Goal: Information Seeking & Learning: Learn about a topic

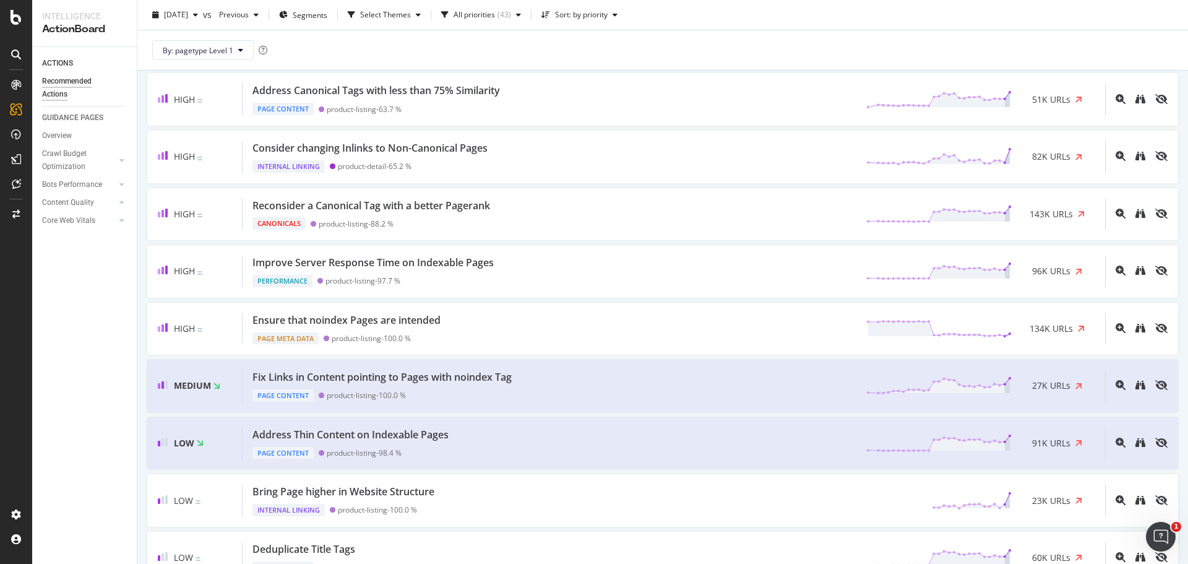
scroll to position [309, 0]
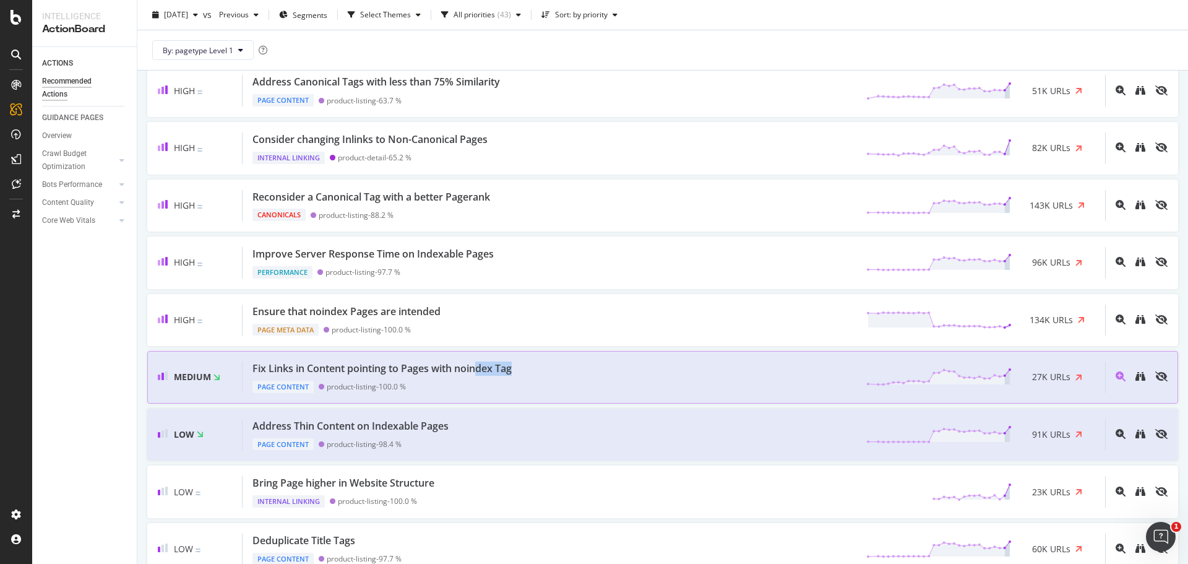
drag, startPoint x: 543, startPoint y: 366, endPoint x: 478, endPoint y: 359, distance: 65.4
click at [478, 359] on div "Medium Fix Links in Content pointing to Pages with noindex Tag Page Content pro…" at bounding box center [662, 377] width 1031 height 53
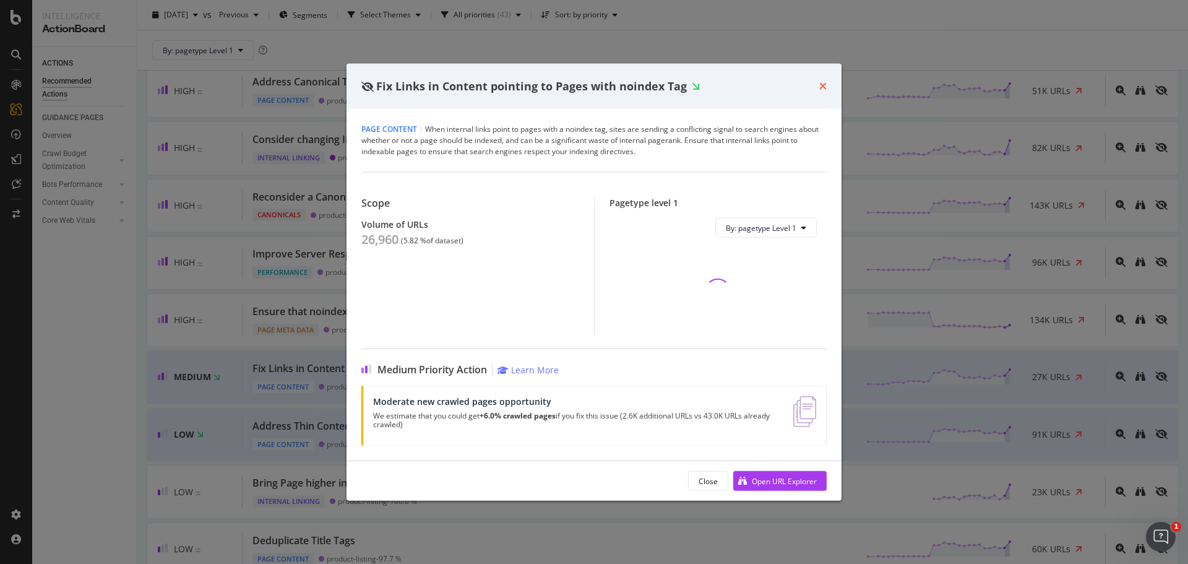
click at [823, 85] on icon "times" at bounding box center [822, 86] width 7 height 10
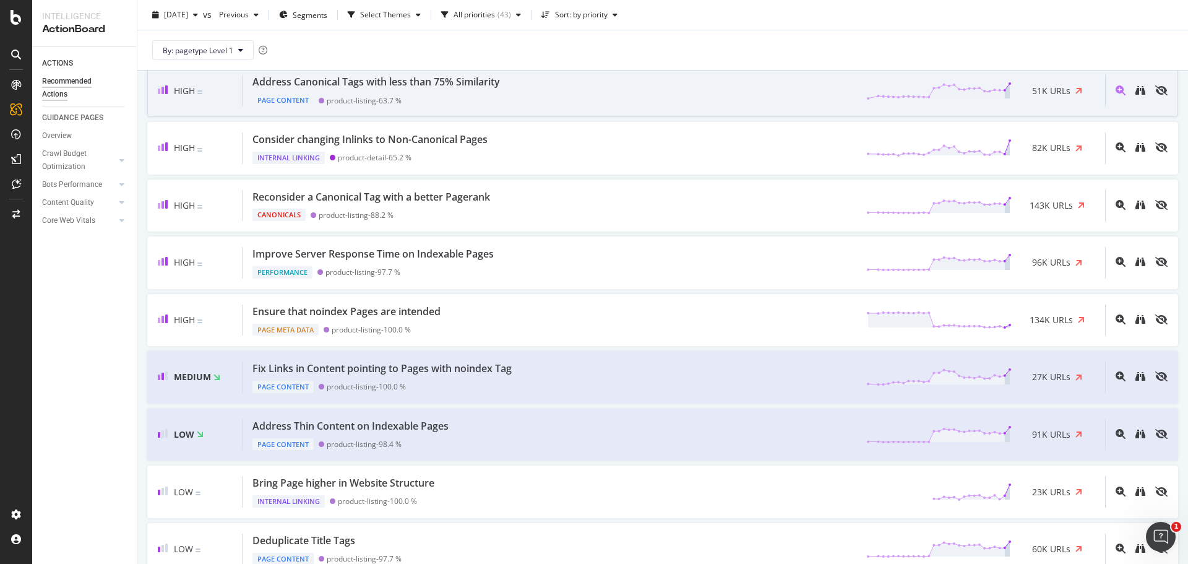
click at [824, 84] on div "Address Canonical Tags with less than 75% Similarity Page Content product-listi…" at bounding box center [674, 91] width 862 height 32
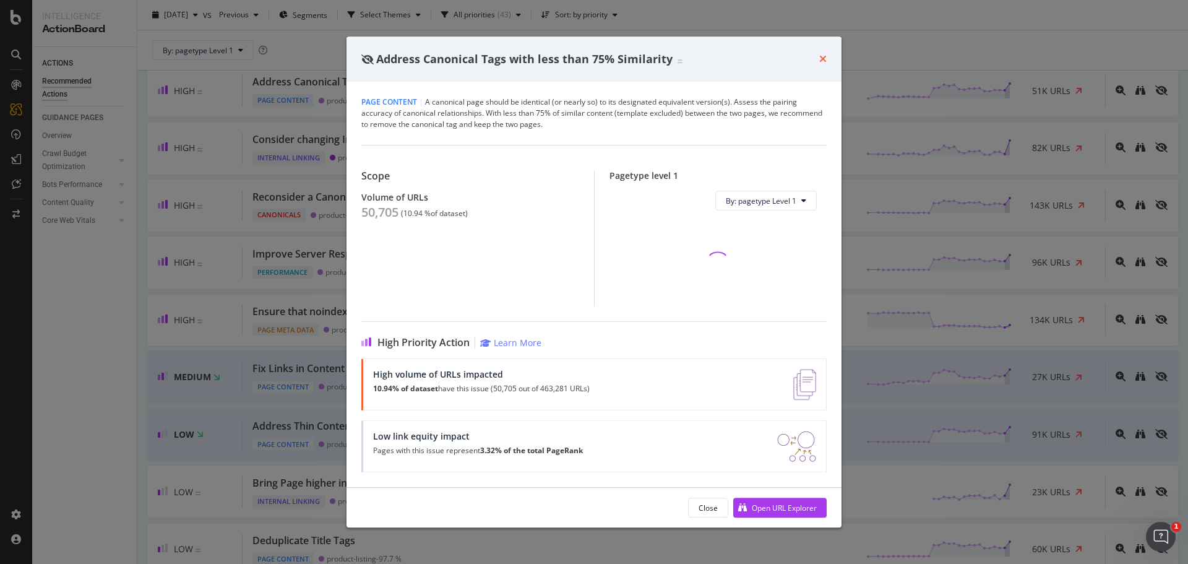
click at [825, 59] on icon "times" at bounding box center [822, 59] width 7 height 10
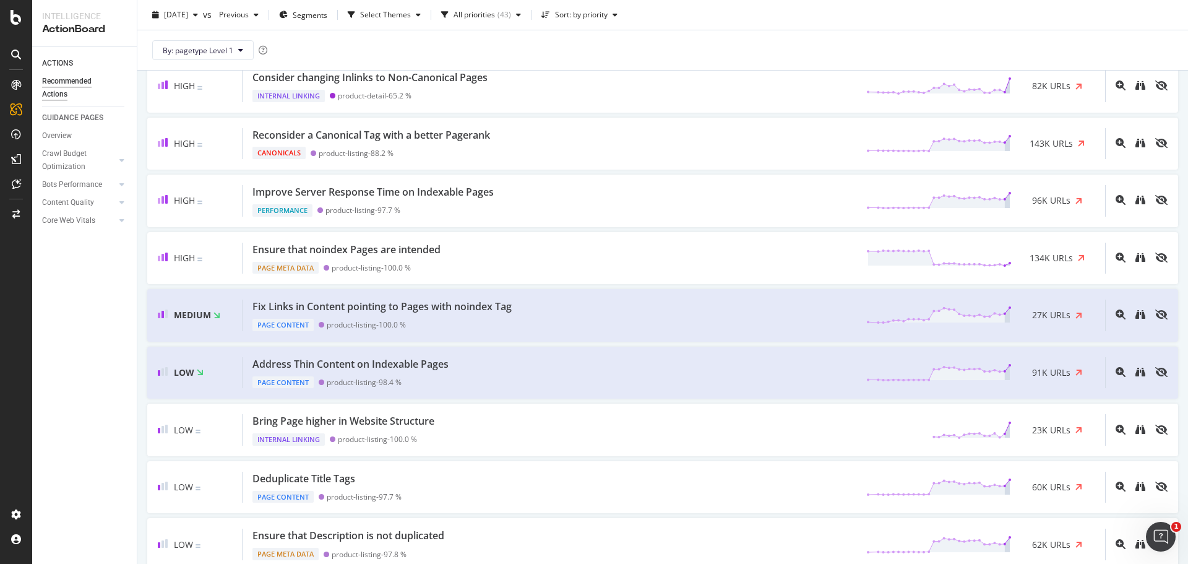
scroll to position [9, 0]
click at [398, 366] on div "Address Thin Content on Indexable Pages" at bounding box center [350, 364] width 196 height 14
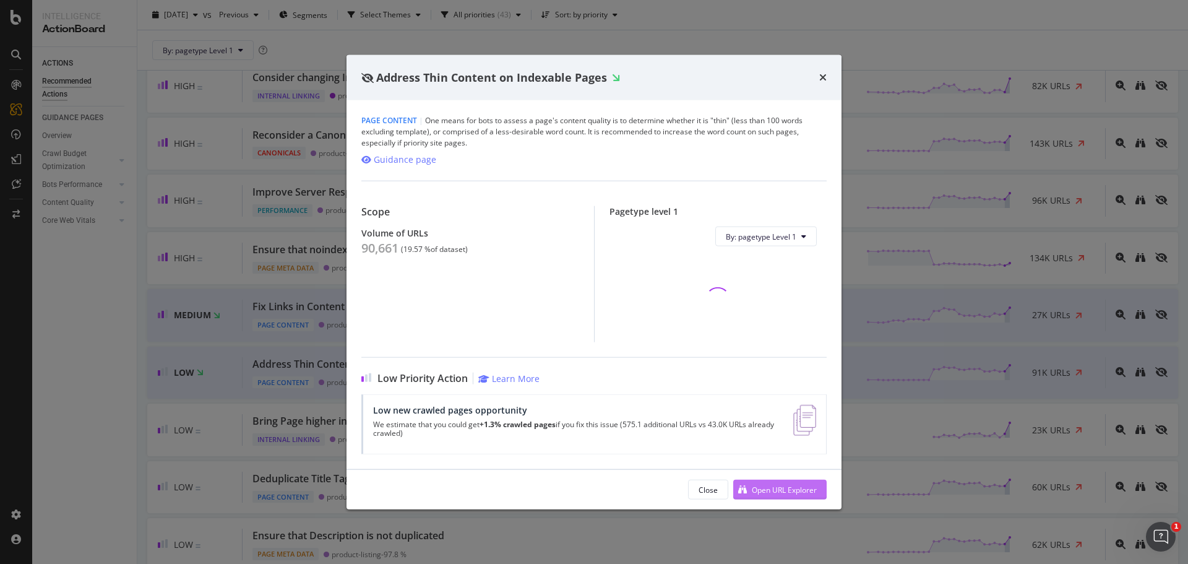
click at [760, 488] on div "Open URL Explorer" at bounding box center [784, 489] width 65 height 11
